Goal: Task Accomplishment & Management: Use online tool/utility

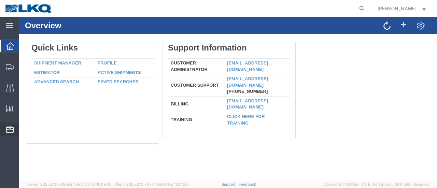
click at [0, 0] on span "Location Appointment" at bounding box center [0, 0] width 0 height 0
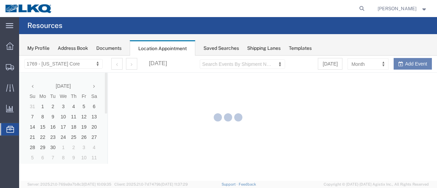
select select "28716"
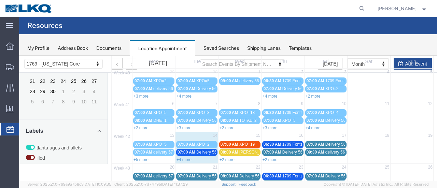
scroll to position [34, 0]
click at [186, 157] on link "+4 more" at bounding box center [184, 159] width 15 height 5
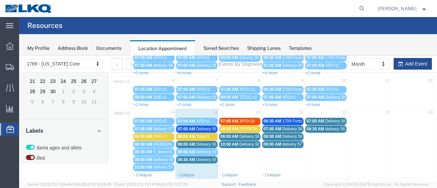
scroll to position [68, 0]
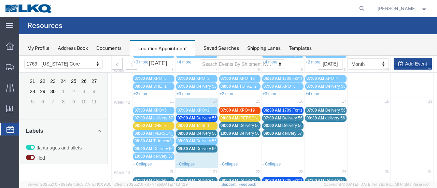
click at [190, 116] on span "07:00 AM" at bounding box center [187, 118] width 18 height 5
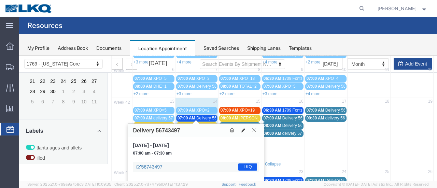
drag, startPoint x: 166, startPoint y: 169, endPoint x: 143, endPoint y: 168, distance: 22.9
click at [143, 168] on div "56743497 LKQ" at bounding box center [196, 167] width 126 height 11
copy link "56743497"
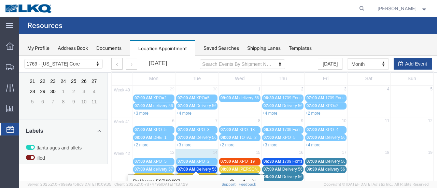
scroll to position [0, 0]
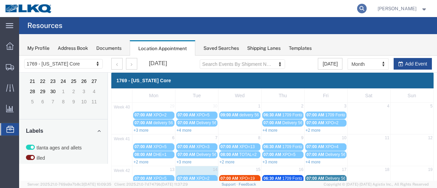
click at [367, 9] on icon at bounding box center [362, 9] width 10 height 10
paste input "56743497"
type input "56743497"
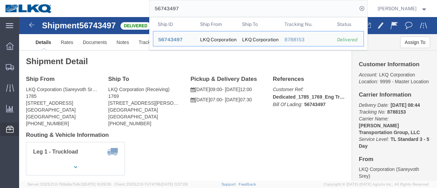
click at [0, 0] on span "Location Appointment" at bounding box center [0, 0] width 0 height 0
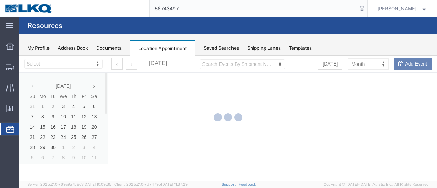
select select "28716"
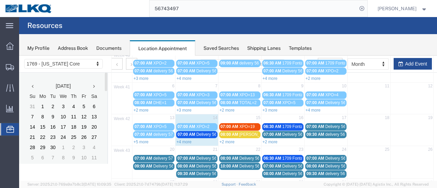
scroll to position [102, 0]
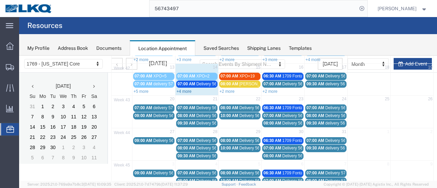
click at [182, 89] on link "+4 more" at bounding box center [184, 91] width 15 height 5
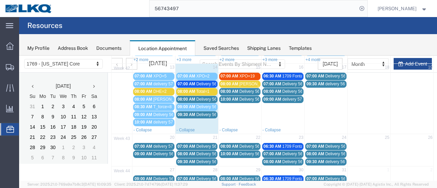
click at [189, 97] on span "08:00 AM" at bounding box center [187, 99] width 18 height 5
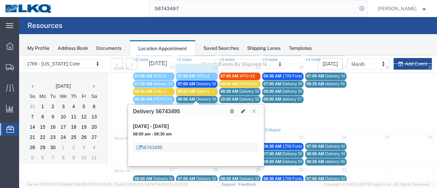
drag, startPoint x: 166, startPoint y: 150, endPoint x: 143, endPoint y: 148, distance: 23.3
click at [142, 148] on div "56743495" at bounding box center [196, 147] width 126 height 10
copy link "56743495"
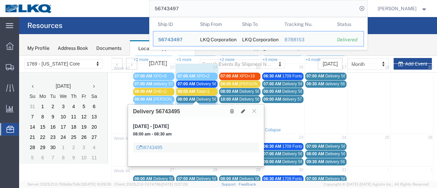
drag, startPoint x: 191, startPoint y: 8, endPoint x: 136, endPoint y: 8, distance: 55.7
click at [141, 8] on div "56743497 Ship ID Ship From Ship To Tracking Nu. Status Ship ID 56743497 Ship Fr…" at bounding box center [212, 8] width 310 height 17
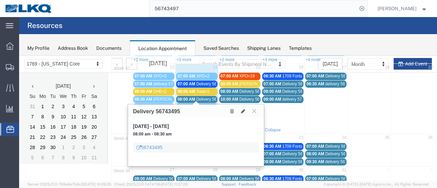
paste input "5"
type input "56743495"
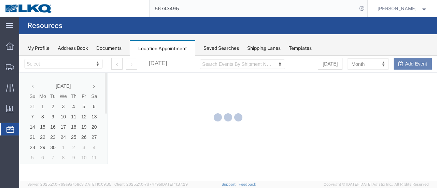
select select "28716"
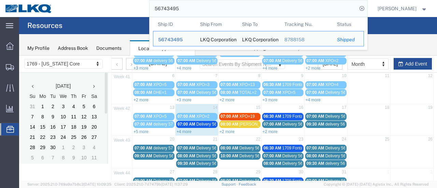
scroll to position [68, 0]
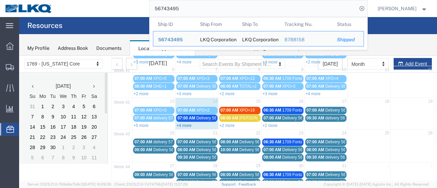
click at [183, 124] on link "+4 more" at bounding box center [184, 125] width 15 height 5
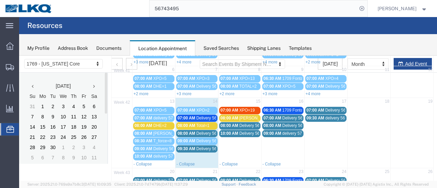
click at [192, 140] on span "09:00 AM" at bounding box center [187, 141] width 18 height 5
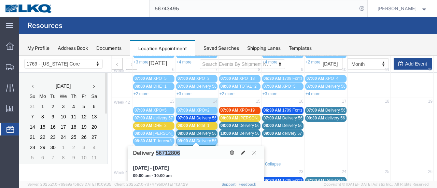
drag, startPoint x: 181, startPoint y: 155, endPoint x: 156, endPoint y: 154, distance: 24.6
click at [156, 154] on div "Delivery 56712806" at bounding box center [196, 152] width 136 height 13
copy h3 "56712806"
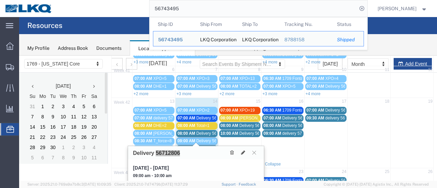
drag, startPoint x: 194, startPoint y: 9, endPoint x: 143, endPoint y: 5, distance: 51.3
click at [144, 5] on div "56743495 Ship ID Ship From Ship To Tracking Nu. Status Ship ID 56743495 Ship Fr…" at bounding box center [212, 8] width 310 height 17
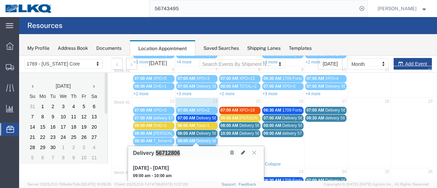
paste input "12806"
type input "56712806"
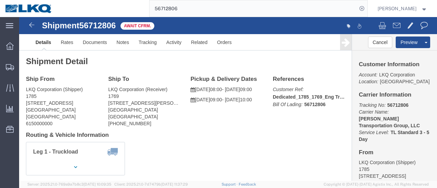
drag, startPoint x: 187, startPoint y: 8, endPoint x: 161, endPoint y: 5, distance: 25.8
click at [161, 5] on input "56712806" at bounding box center [254, 8] width 208 height 16
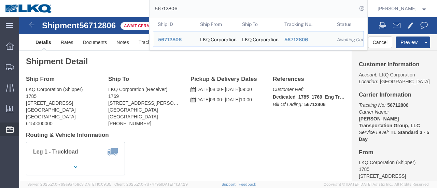
click at [0, 0] on span "Location Appointment" at bounding box center [0, 0] width 0 height 0
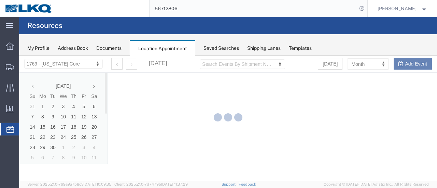
select select "28716"
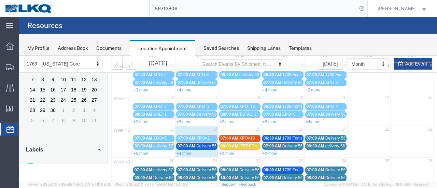
scroll to position [34, 0]
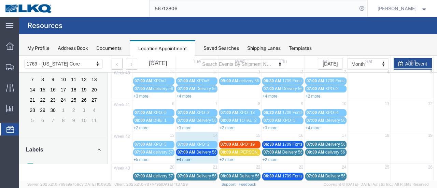
click at [183, 158] on link "+4 more" at bounding box center [184, 159] width 15 height 5
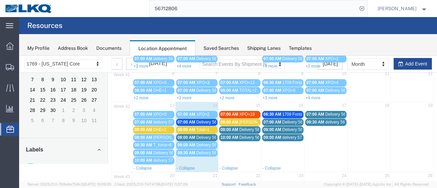
scroll to position [102, 0]
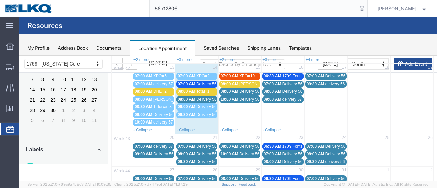
click at [194, 97] on span "08:00 AM" at bounding box center [187, 99] width 18 height 5
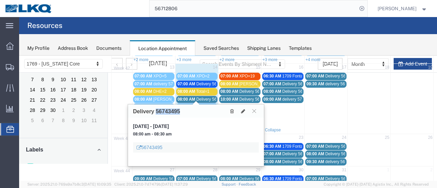
drag, startPoint x: 180, startPoint y: 113, endPoint x: 156, endPoint y: 111, distance: 24.0
click at [156, 111] on h3 "Delivery 56743495" at bounding box center [156, 112] width 47 height 6
copy h3 "56743495"
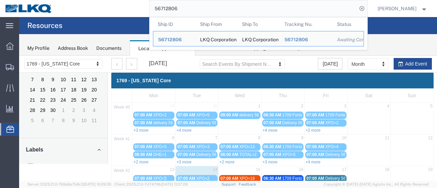
drag, startPoint x: 191, startPoint y: 10, endPoint x: 129, endPoint y: 12, distance: 61.5
click at [138, 5] on div "56712806 Ship ID Ship From Ship To Tracking Nu. Status Ship ID 56712806 Ship Fr…" at bounding box center [212, 8] width 310 height 17
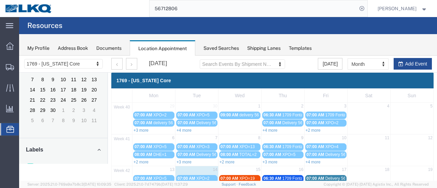
paste input "43495"
type input "56743495"
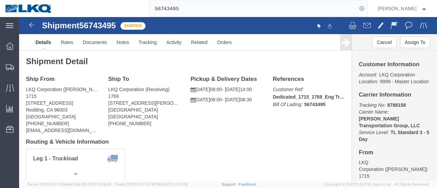
drag, startPoint x: 187, startPoint y: 8, endPoint x: 161, endPoint y: 11, distance: 26.1
click at [162, 9] on input "56743495" at bounding box center [254, 8] width 208 height 16
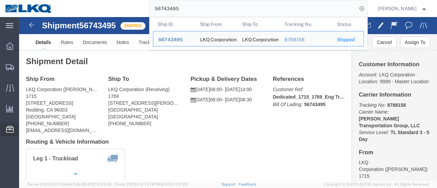
click at [0, 0] on span "Location Appointment" at bounding box center [0, 0] width 0 height 0
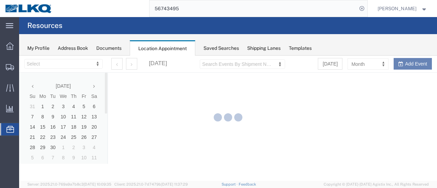
select select "28716"
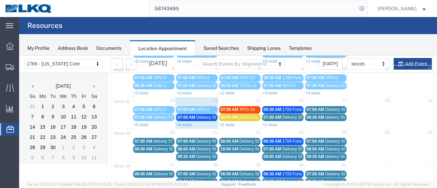
scroll to position [68, 0]
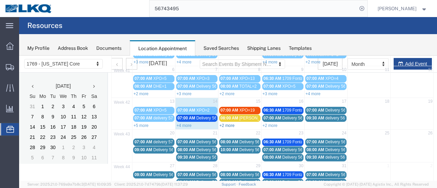
click at [225, 123] on link "+2 more" at bounding box center [227, 125] width 15 height 5
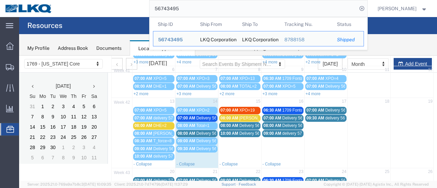
drag, startPoint x: 201, startPoint y: 4, endPoint x: 162, endPoint y: 2, distance: 39.7
click at [162, 2] on input "56743495" at bounding box center [254, 8] width 208 height 16
click at [180, 40] on span "56743495" at bounding box center [170, 39] width 25 height 5
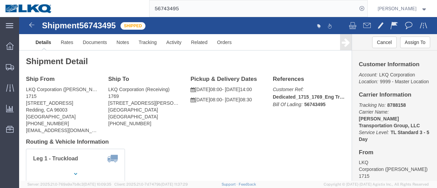
click div "Ship From LKQ Corporation ([PERSON_NAME]) 1715 [STREET_ADDRESS] [PHONE_NUMBER] …"
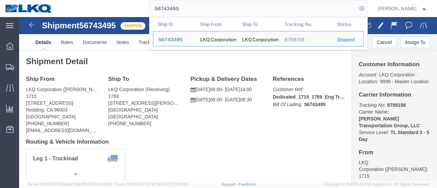
drag, startPoint x: 191, startPoint y: 10, endPoint x: 99, endPoint y: 1, distance: 93.0
click at [99, 1] on div "56743495 Ship ID Ship From Ship To Tracking Nu. Status Ship ID 56743495 Ship Fr…" at bounding box center [212, 8] width 310 height 17
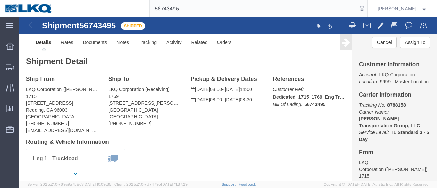
paste input "7125947"
type input "57125947"
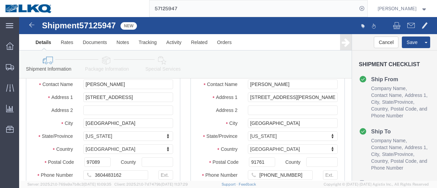
scroll to position [102, 0]
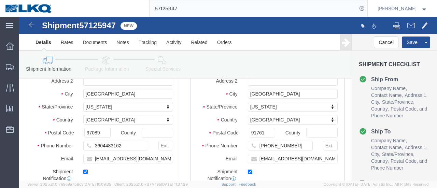
select select
select select "28716"
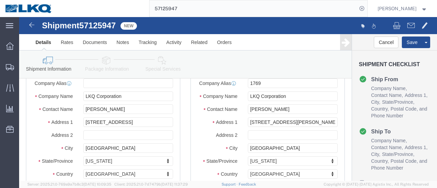
scroll to position [68, 0]
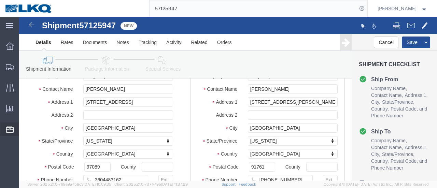
click at [0, 0] on span "Location Appointment" at bounding box center [0, 0] width 0 height 0
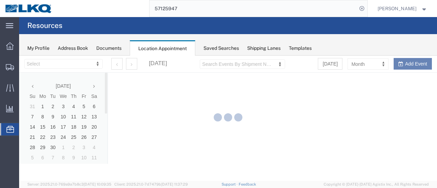
select select "28716"
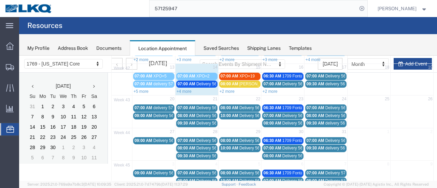
scroll to position [68, 0]
